Goal: Task Accomplishment & Management: Use online tool/utility

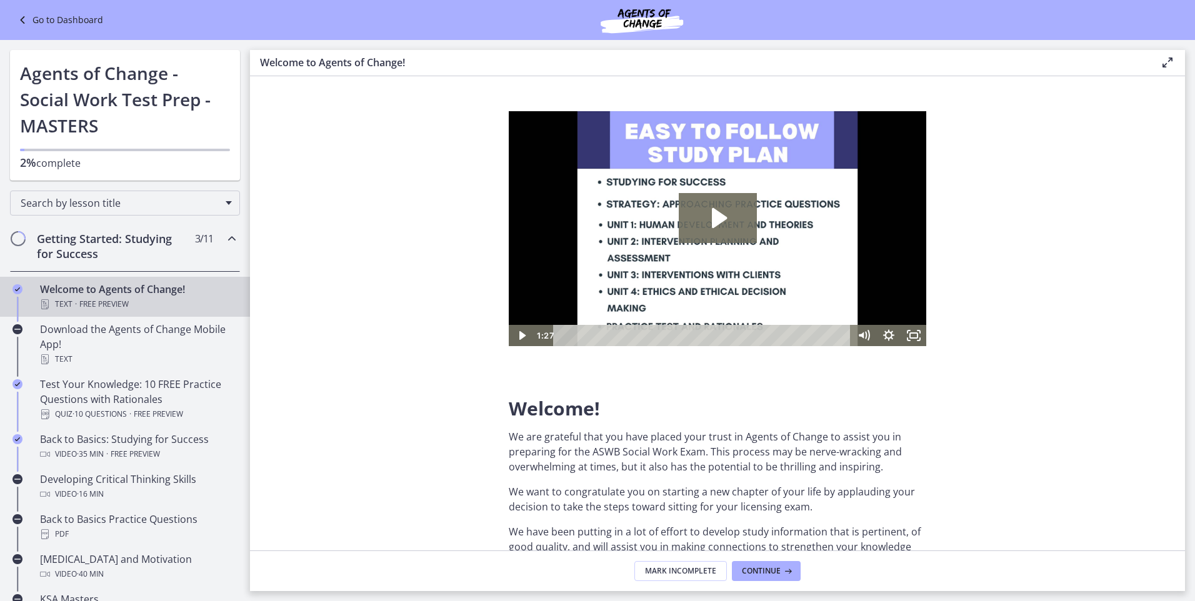
click at [24, 19] on icon at bounding box center [23, 19] width 17 height 15
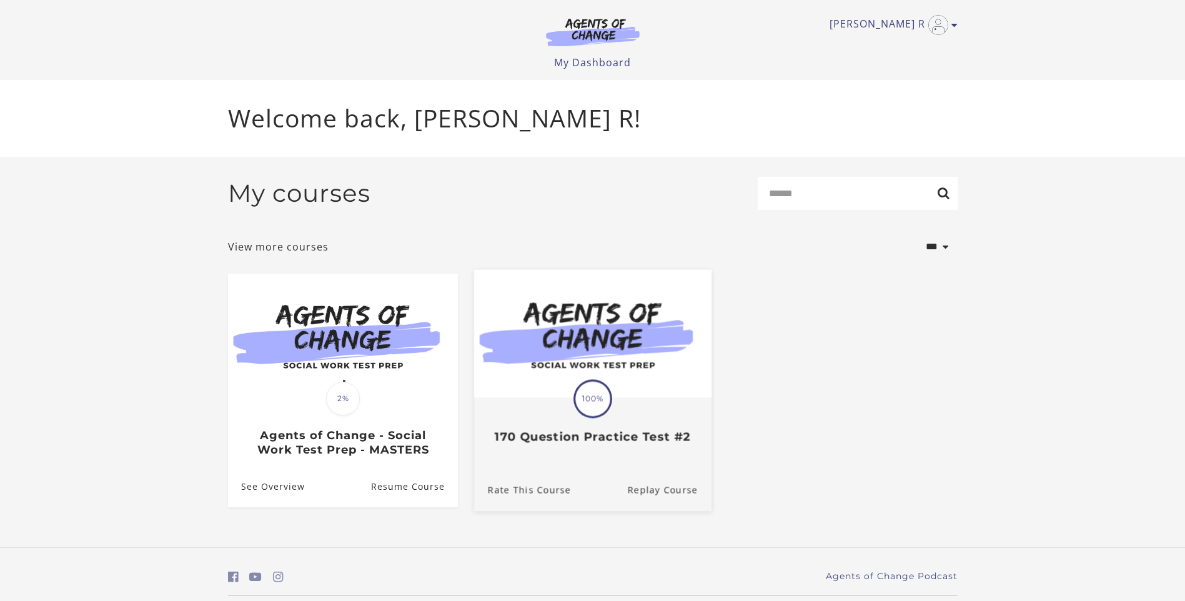
click at [529, 444] on h3 "170 Question Practice Test #2" at bounding box center [592, 437] width 210 height 14
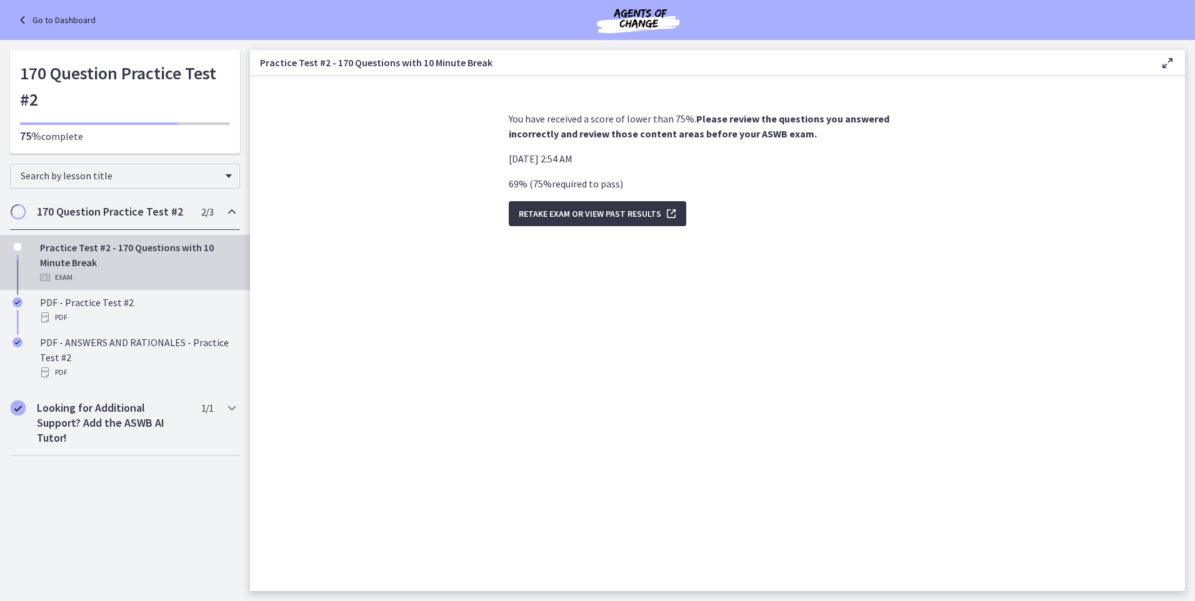
click at [554, 213] on span "Retake Exam OR View Past Results" at bounding box center [590, 213] width 142 height 15
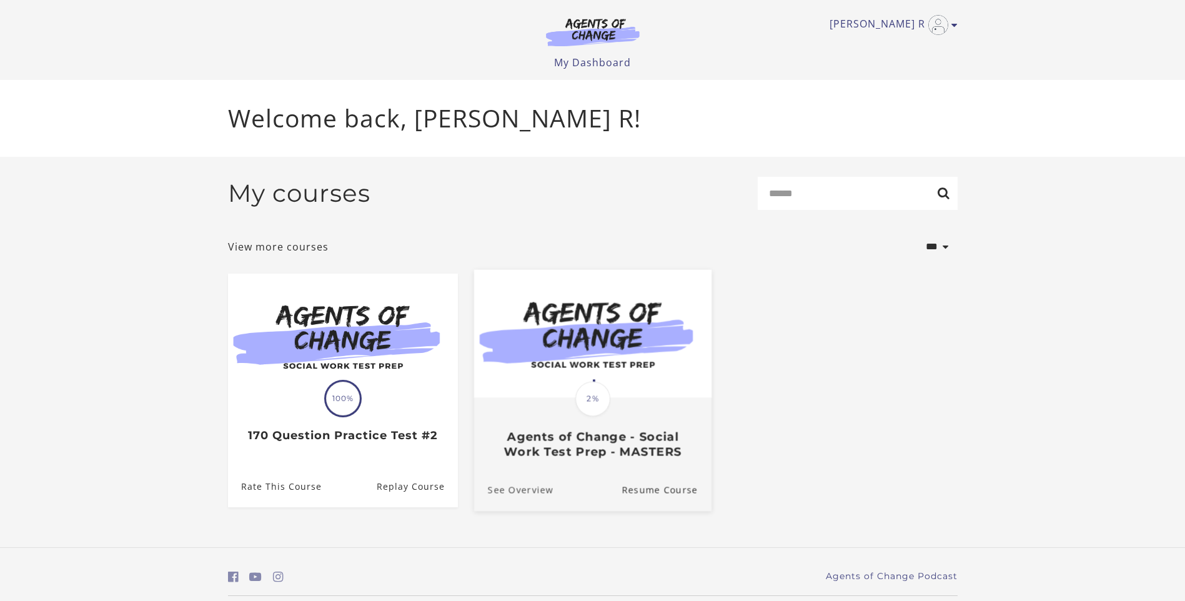
click at [535, 482] on link "See Overview" at bounding box center [513, 490] width 79 height 42
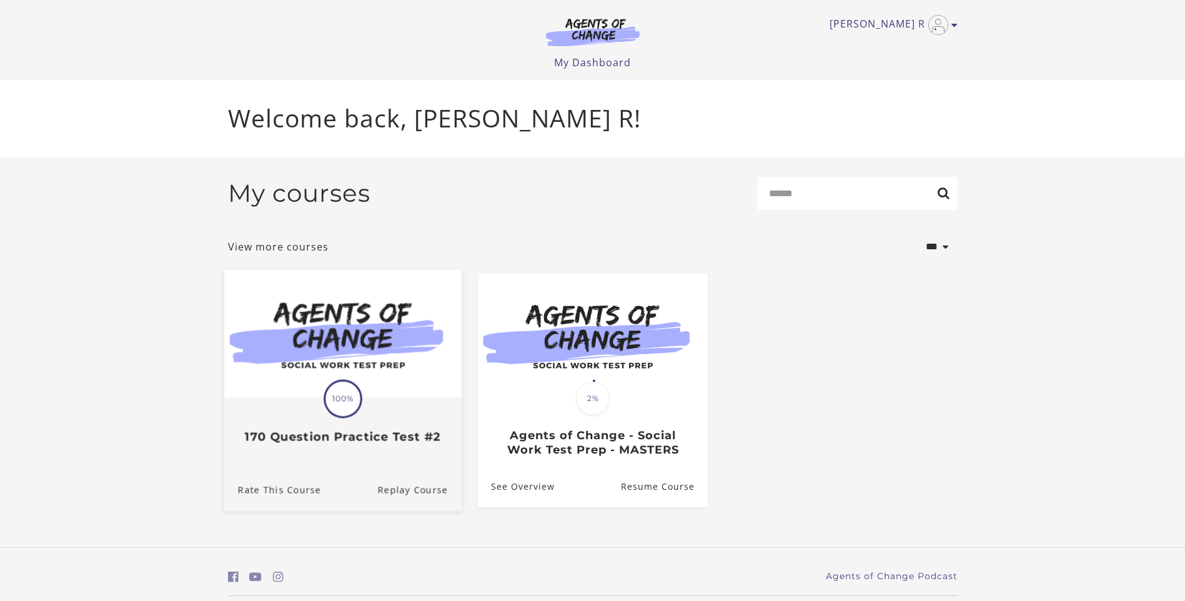
click at [367, 474] on div "Rate This Course Replay Course" at bounding box center [342, 490] width 237 height 42
